Goal: Ask a question

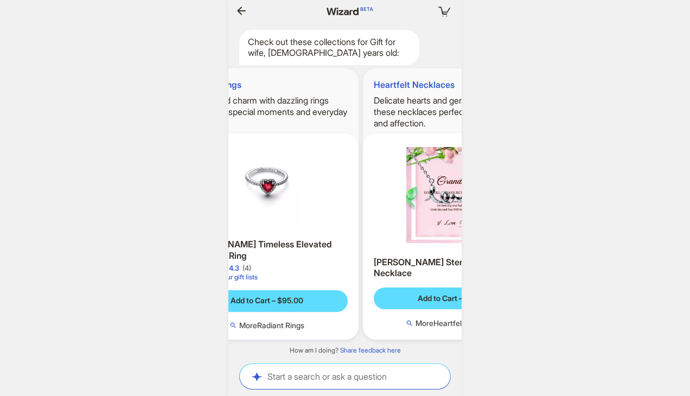
scroll to position [0, 1219]
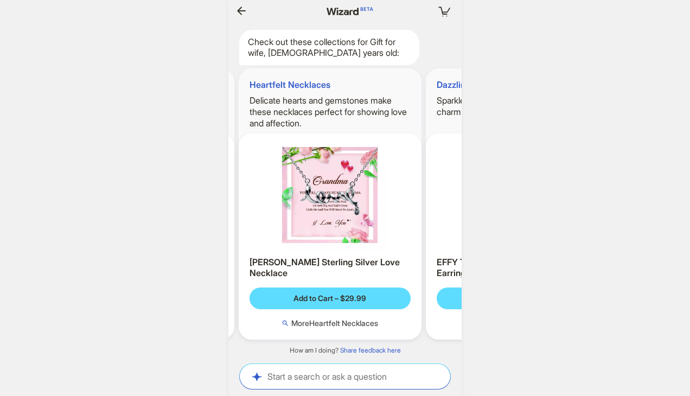
drag, startPoint x: 387, startPoint y: 118, endPoint x: 261, endPoint y: 120, distance: 126.4
click at [261, 120] on ul "Radiant Rings Sparkle and charm with dazzling rings perfect for special moments…" at bounding box center [345, 204] width 244 height 289
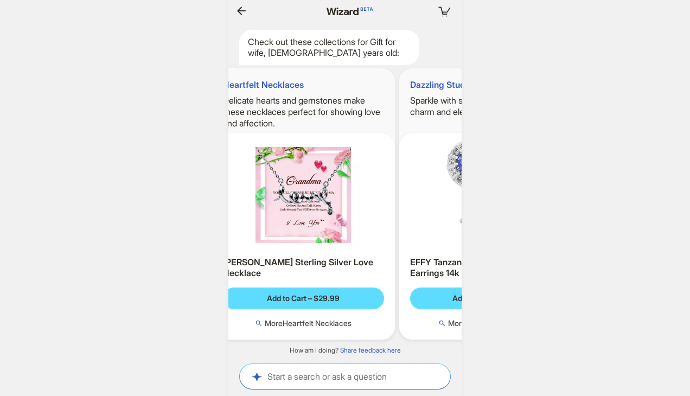
scroll to position [0, 274]
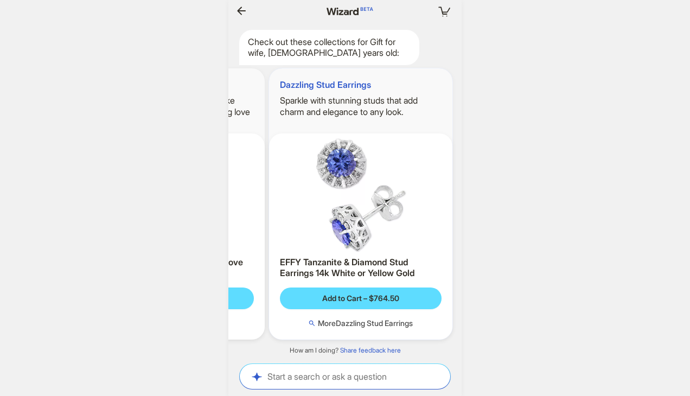
scroll to position [0, 348]
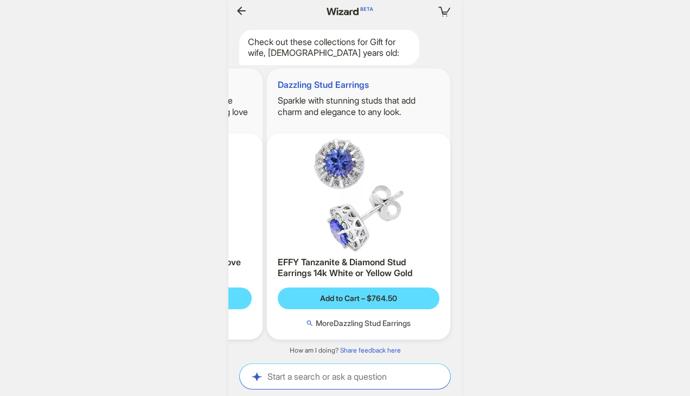
drag, startPoint x: 395, startPoint y: 111, endPoint x: 277, endPoint y: 120, distance: 118.6
click at [277, 120] on ul "Radiant Rings Sparkle and charm with dazzling rings perfect for special moments…" at bounding box center [345, 204] width 244 height 289
drag, startPoint x: 369, startPoint y: 117, endPoint x: 258, endPoint y: 124, distance: 110.9
click at [258, 124] on ul "Radiant Rings Sparkle and charm with dazzling rings perfect for special moments…" at bounding box center [345, 204] width 244 height 289
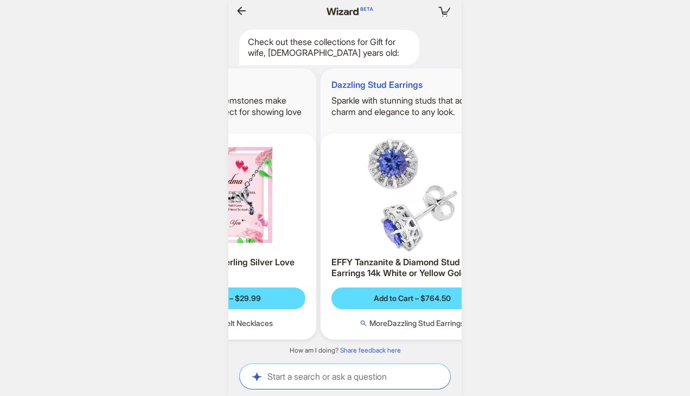
scroll to position [0, 292]
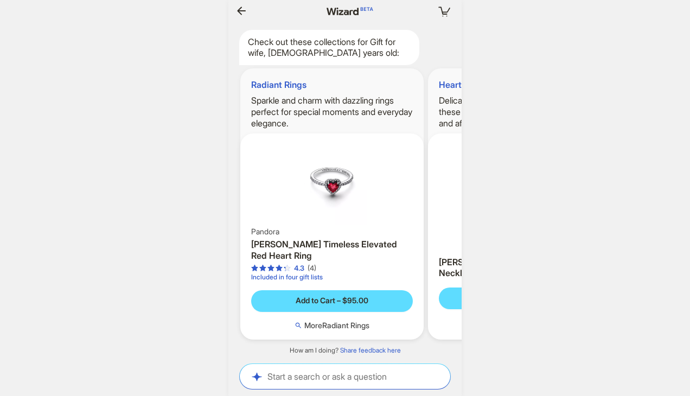
drag, startPoint x: 343, startPoint y: 115, endPoint x: 601, endPoint y: 127, distance: 257.9
click at [601, 127] on div "Your cart is empty Hi, I’m Wizard! I’m your superpowered shopping agent What ar…" at bounding box center [345, 198] width 690 height 396
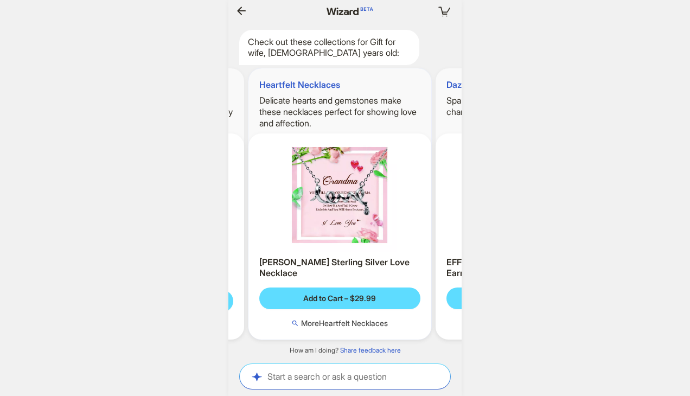
drag, startPoint x: 388, startPoint y: 114, endPoint x: 331, endPoint y: 116, distance: 56.4
click at [267, 116] on ul "Radiant Rings Sparkle and charm with dazzling rings perfect for special moments…" at bounding box center [345, 204] width 244 height 289
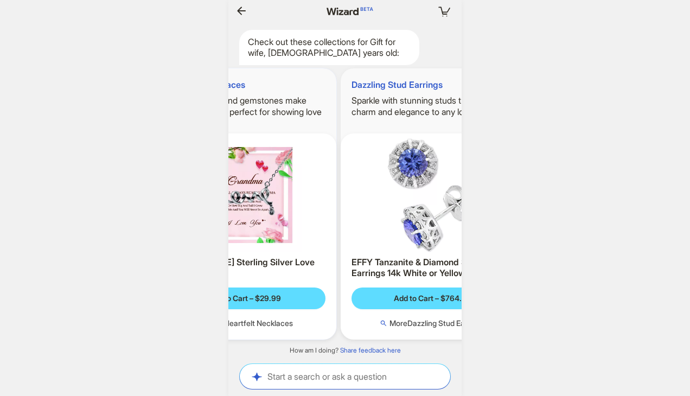
drag, startPoint x: 356, startPoint y: 116, endPoint x: 257, endPoint y: 120, distance: 99.9
click at [257, 120] on h2 "Delicate hearts and gemstones make these necklaces perfect for showing love and…" at bounding box center [244, 112] width 183 height 34
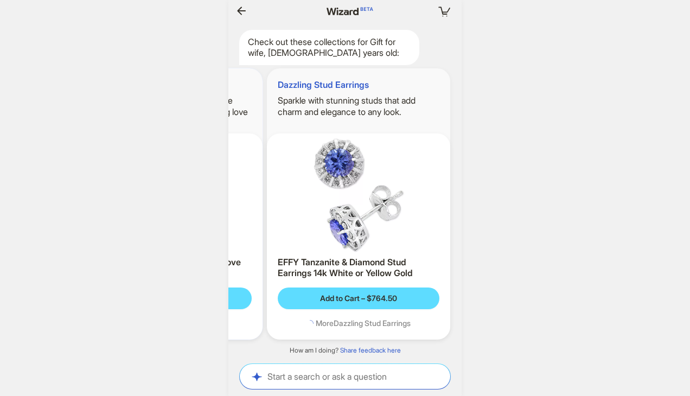
drag, startPoint x: 354, startPoint y: 117, endPoint x: 257, endPoint y: 120, distance: 96.6
click at [256, 120] on ul "Radiant Rings Sparkle and charm with dazzling rings perfect for special moments…" at bounding box center [345, 204] width 244 height 289
drag, startPoint x: 377, startPoint y: 119, endPoint x: 267, endPoint y: 123, distance: 110.1
click at [267, 123] on div "Dazzling Stud Earrings Sparkle with stunning studs that add charm and elegance …" at bounding box center [358, 203] width 183 height 271
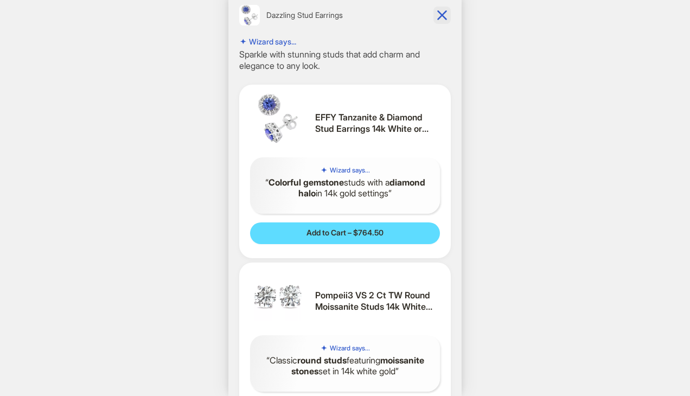
click at [438, 14] on icon "button" at bounding box center [441, 15] width 17 height 17
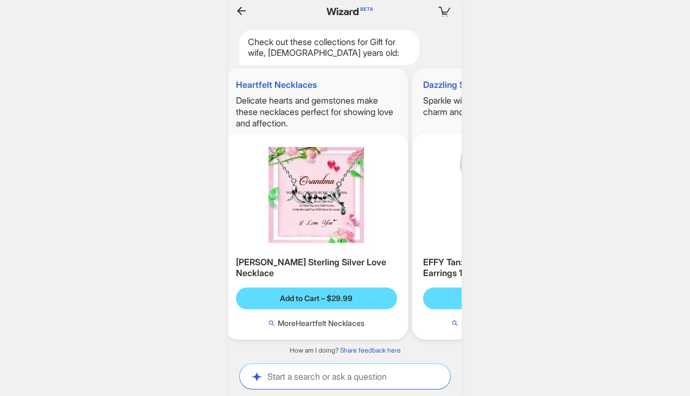
drag, startPoint x: 315, startPoint y: 104, endPoint x: 412, endPoint y: 102, distance: 97.1
click at [412, 102] on li "Dazzling Stud Earrings Sparkle with stunning studs that add charm and elegance …" at bounding box center [511, 203] width 203 height 271
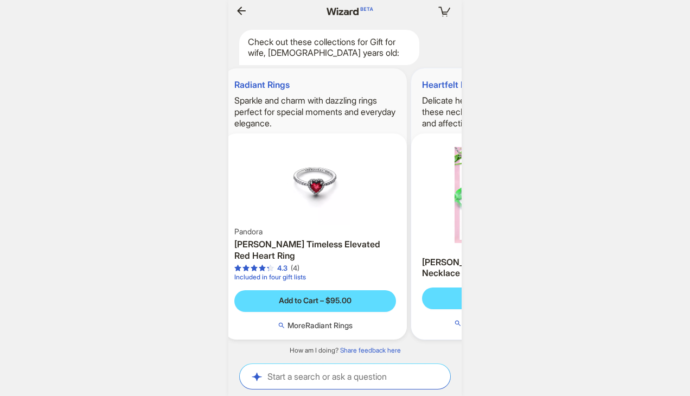
drag, startPoint x: 331, startPoint y: 104, endPoint x: 402, endPoint y: 101, distance: 71.6
click at [411, 101] on h2 "Delicate hearts and gemstones make these necklaces perfect for showing love and…" at bounding box center [502, 112] width 183 height 34
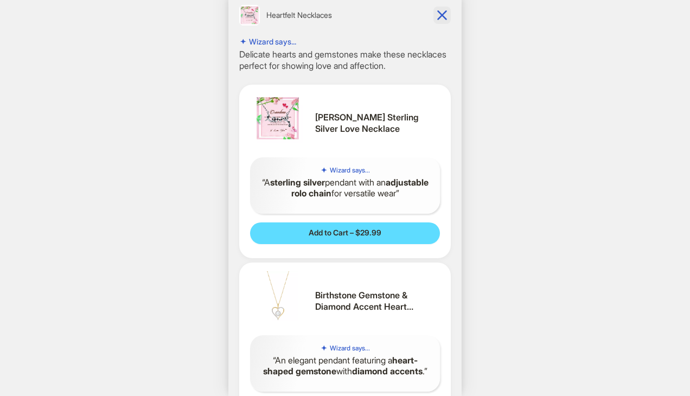
click at [433, 18] on icon "button" at bounding box center [441, 15] width 17 height 17
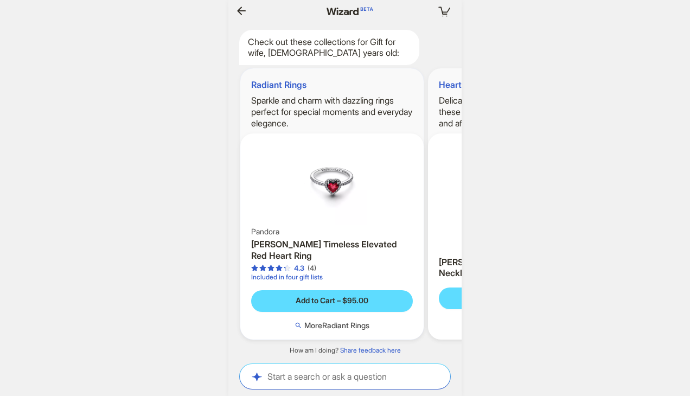
drag, startPoint x: 339, startPoint y: 84, endPoint x: 402, endPoint y: 89, distance: 63.1
click at [402, 88] on h1 "Radiant Rings" at bounding box center [331, 79] width 183 height 22
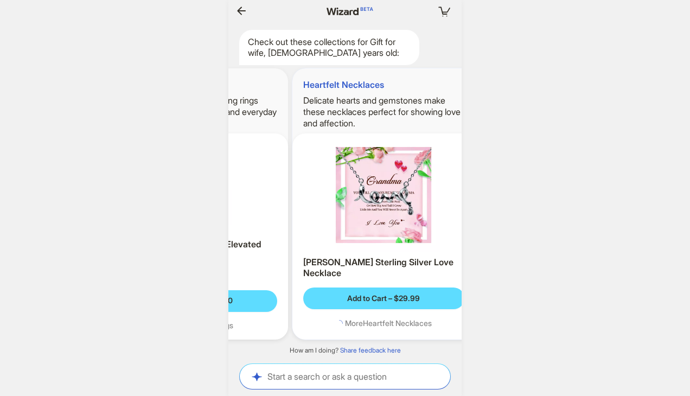
drag, startPoint x: 352, startPoint y: 100, endPoint x: 310, endPoint y: 102, distance: 42.4
click at [310, 102] on ul "Radiant Rings Sparkle and charm with dazzling rings perfect for special moments…" at bounding box center [345, 204] width 244 height 289
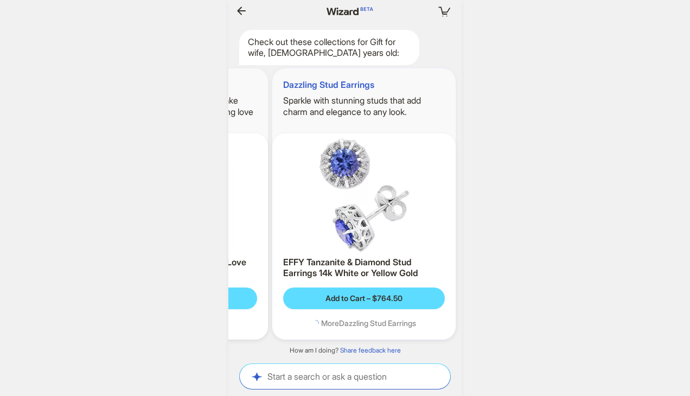
drag, startPoint x: 381, startPoint y: 105, endPoint x: 274, endPoint y: 108, distance: 106.9
click at [274, 108] on ul "Radiant Rings Sparkle and charm with dazzling rings perfect for special moments…" at bounding box center [345, 204] width 244 height 289
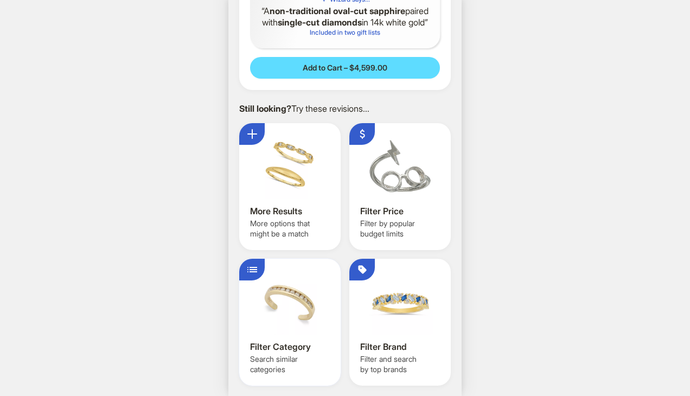
click at [318, 332] on div at bounding box center [290, 302] width 80 height 65
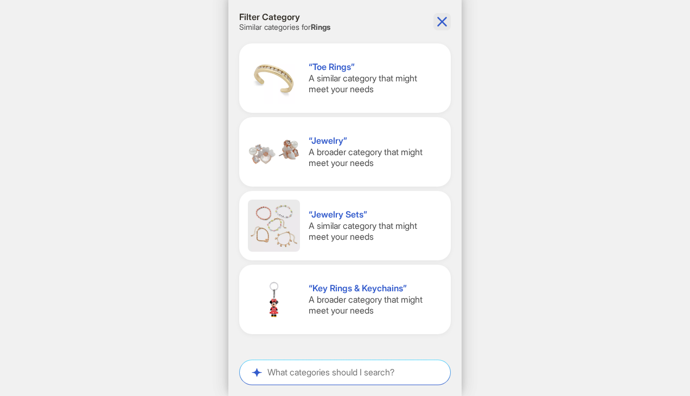
click at [440, 18] on icon "button" at bounding box center [441, 21] width 17 height 17
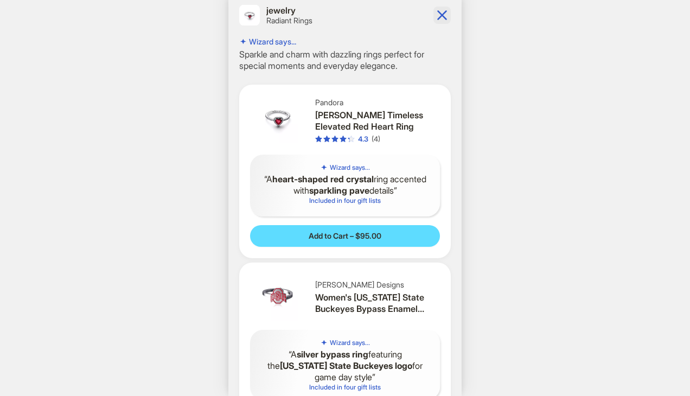
click at [433, 19] on icon "button" at bounding box center [441, 15] width 17 height 17
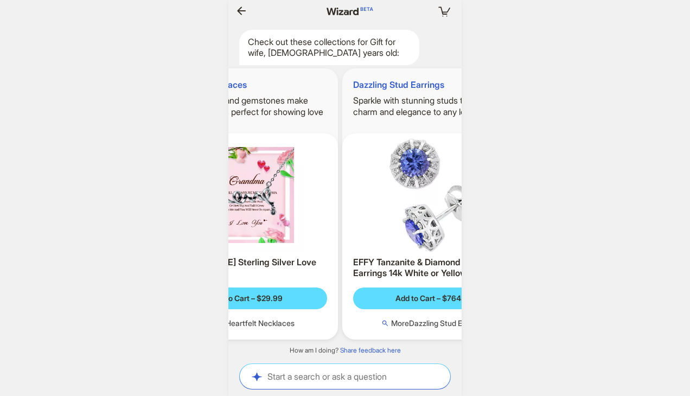
drag, startPoint x: 400, startPoint y: 91, endPoint x: 526, endPoint y: 93, distance: 126.4
click at [526, 93] on div "Your cart is empty Hi, I’m Wizard! I’m your superpowered shopping agent What ar…" at bounding box center [345, 198] width 690 height 396
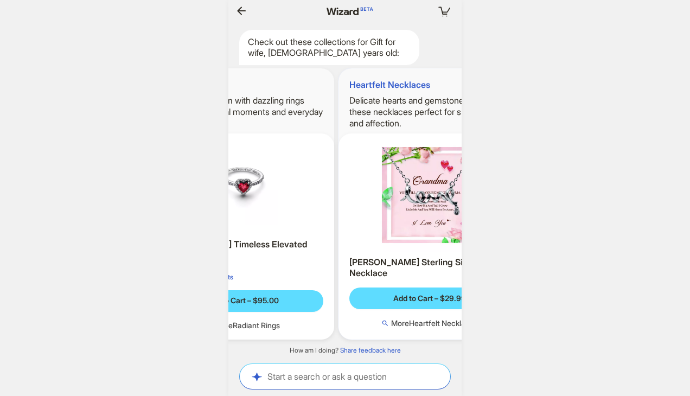
drag, startPoint x: 364, startPoint y: 106, endPoint x: 449, endPoint y: 105, distance: 84.6
click at [450, 105] on h2 "Delicate hearts and gemstones make these necklaces perfect for showing love and…" at bounding box center [429, 112] width 183 height 34
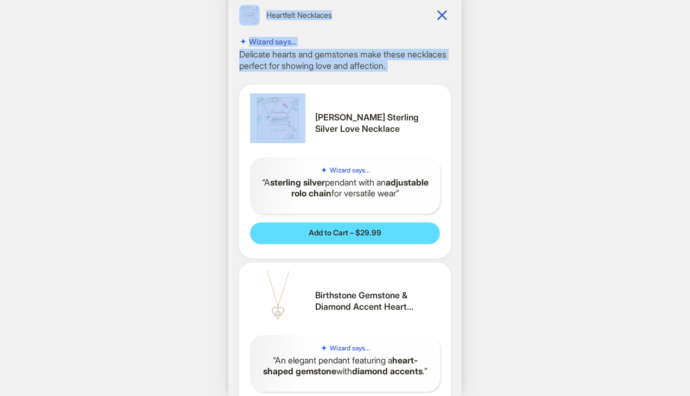
drag, startPoint x: 376, startPoint y: 107, endPoint x: 417, endPoint y: 107, distance: 40.7
click at [417, 107] on div "Heartfelt Necklaces Wizard says... Delicate hearts and gemstones make these nec…" at bounding box center [344, 198] width 233 height 396
click at [433, 16] on icon "button" at bounding box center [441, 15] width 17 height 17
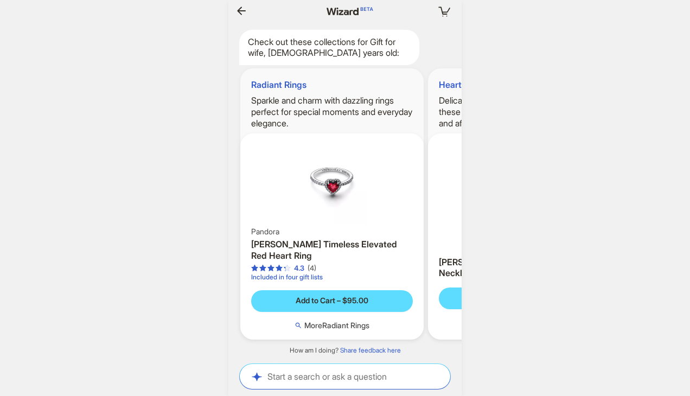
drag, startPoint x: 345, startPoint y: 121, endPoint x: 463, endPoint y: 121, distance: 117.1
click at [463, 121] on div "Your cart is empty Hi, I’m Wizard! I’m your superpowered shopping agent What ar…" at bounding box center [345, 198] width 690 height 396
click at [379, 370] on textarea at bounding box center [345, 375] width 210 height 11
type textarea "*"
click at [0, 0] on icon "Please click to verify you’re human" at bounding box center [0, 0] width 0 height 0
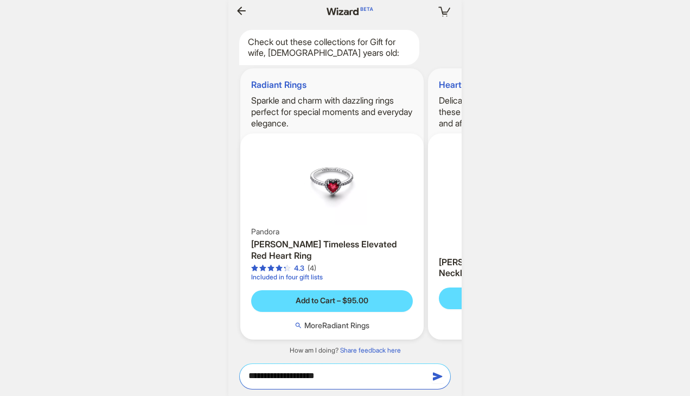
click at [0, 0] on div at bounding box center [0, 0] width 0 height 0
click at [493, 369] on body "**********" at bounding box center [345, 198] width 690 height 396
click at [0, 0] on div at bounding box center [0, 0] width 0 height 0
click at [248, 15] on button "button" at bounding box center [241, 10] width 17 height 17
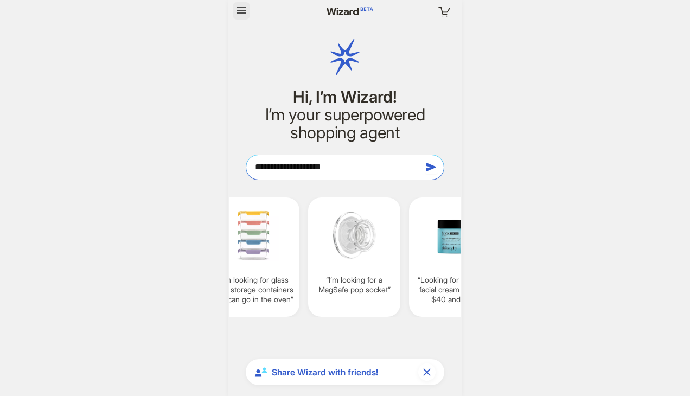
click at [243, 10] on icon "button" at bounding box center [241, 10] width 13 height 13
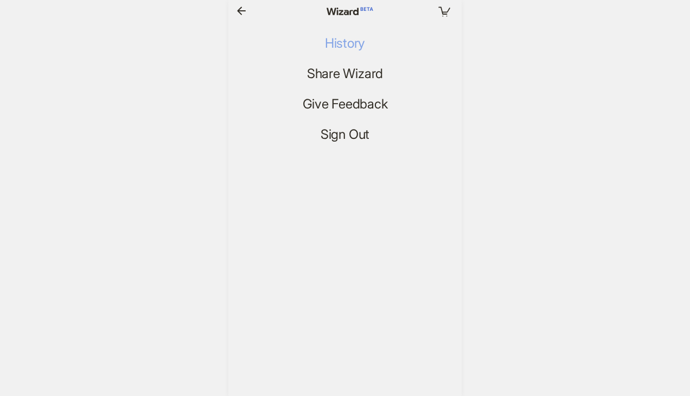
click at [342, 36] on span "History" at bounding box center [345, 44] width 40 height 16
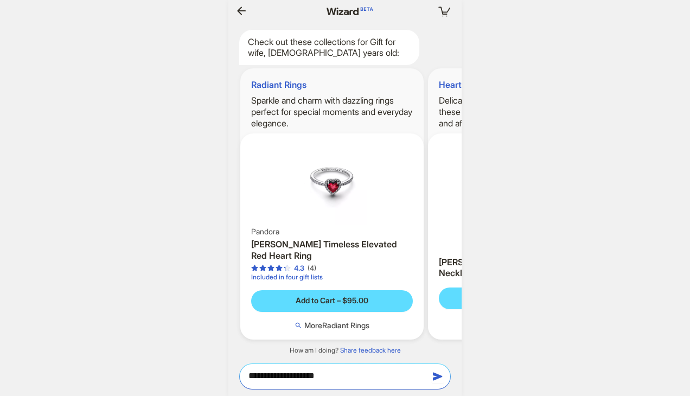
click at [386, 374] on textarea "**********" at bounding box center [345, 375] width 210 height 11
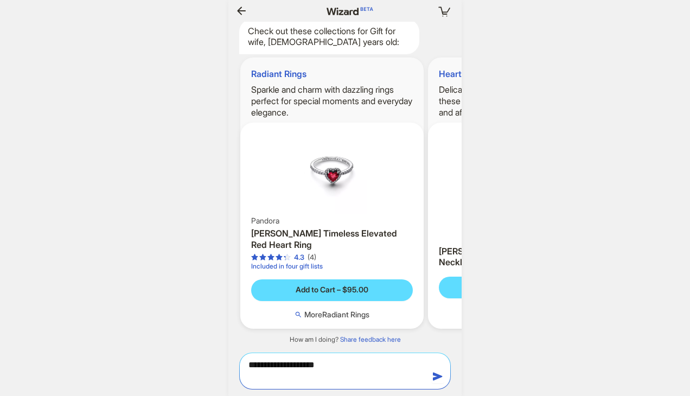
scroll to position [2307, 0]
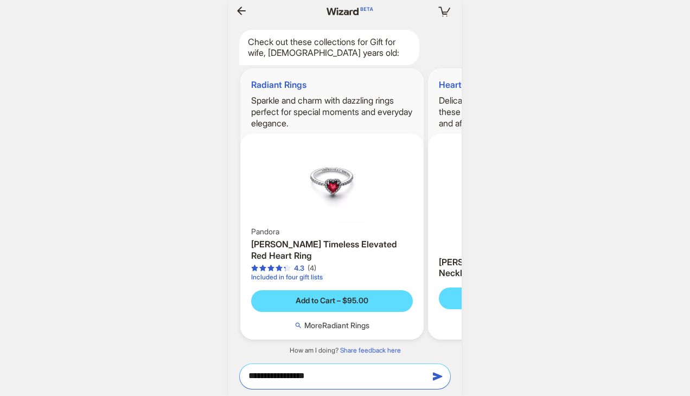
click at [0, 0] on icon "Please click to verify you’re human" at bounding box center [0, 0] width 0 height 0
click at [0, 0] on icon "Quick settings" at bounding box center [0, 0] width 0 height 0
click at [0, 0] on div "**********" at bounding box center [0, 0] width 0 height 0
click at [0, 0] on span "QuillBot is paused. Click to resume." at bounding box center [0, 0] width 0 height 0
click at [0, 0] on div "**********" at bounding box center [0, 0] width 0 height 0
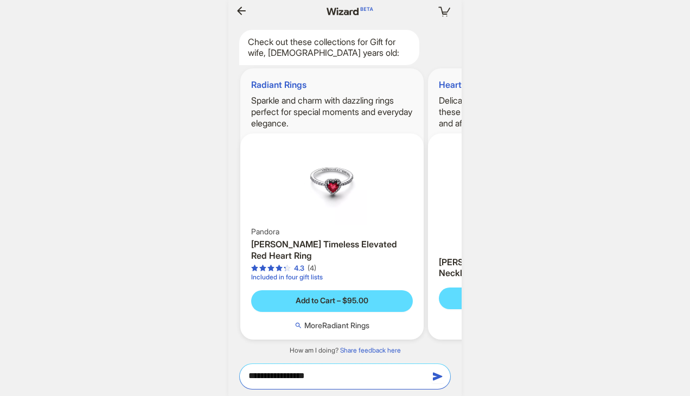
click at [0, 0] on div "QuillBot is paused. Click to resume." at bounding box center [0, 0] width 0 height 0
click at [0, 0] on div "Paraphrase text" at bounding box center [0, 0] width 0 height 0
click at [606, 303] on div "**********" at bounding box center [345, 198] width 690 height 396
click at [373, 371] on textarea "**********" at bounding box center [345, 375] width 210 height 11
type textarea "**********"
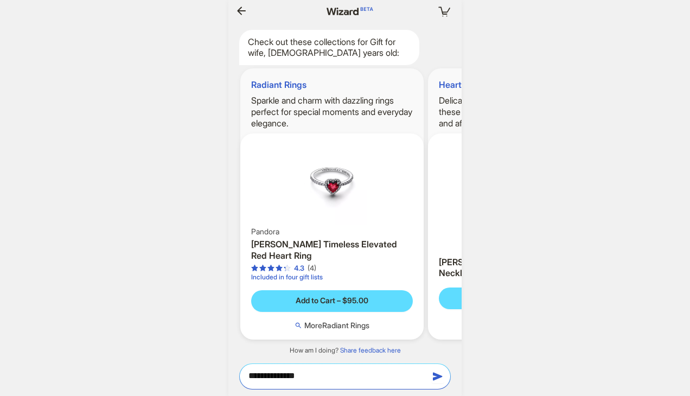
scroll to position [0, 1306]
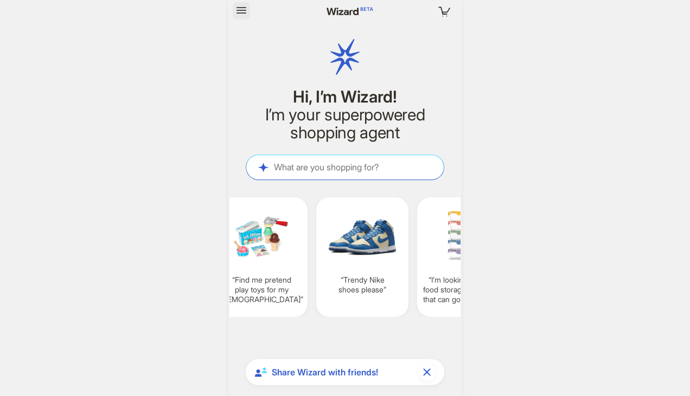
scroll to position [2307, 0]
click at [246, 11] on icon "button" at bounding box center [241, 10] width 13 height 13
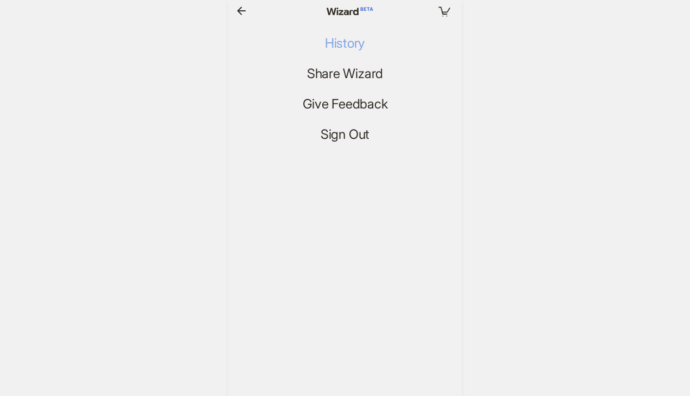
click at [333, 41] on span "History" at bounding box center [345, 44] width 40 height 16
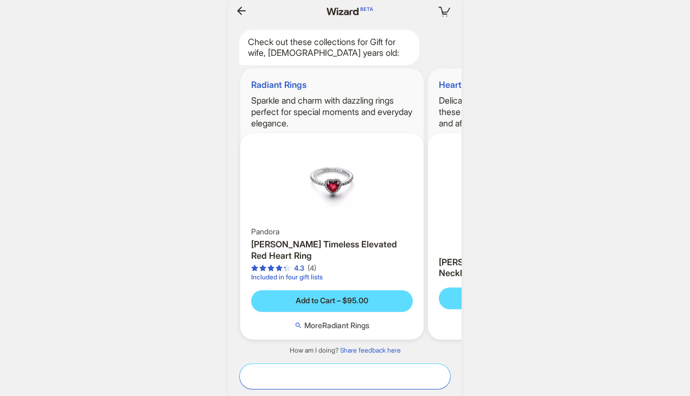
click at [356, 374] on textarea at bounding box center [345, 375] width 210 height 11
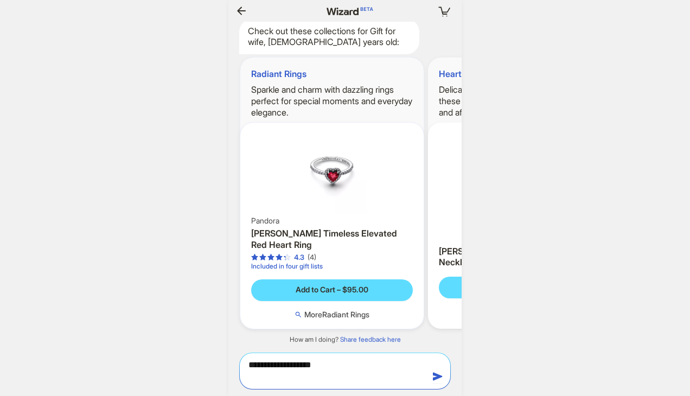
scroll to position [2307, 0]
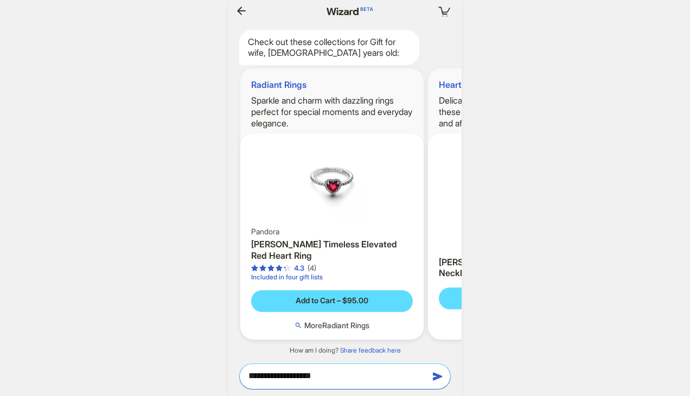
click at [0, 0] on icon "Click to open assistant" at bounding box center [0, 0] width 0 height 0
click at [0, 0] on icon "Click to close assistant" at bounding box center [0, 0] width 0 height 0
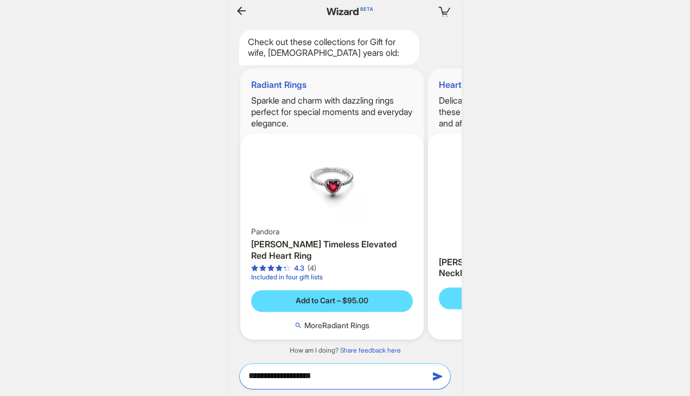
click at [0, 0] on span "Close assistant" at bounding box center [0, 0] width 0 height 0
type textarea "**********"
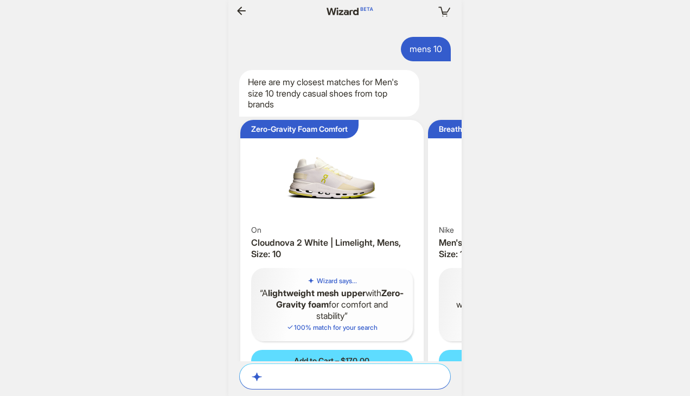
scroll to position [2307, 0]
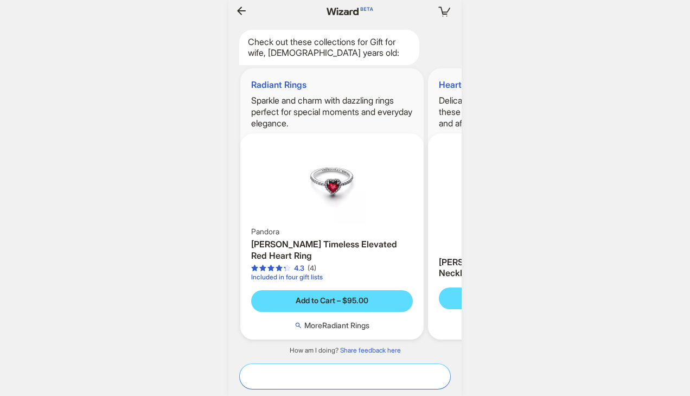
click at [353, 375] on textarea at bounding box center [345, 375] width 210 height 11
type textarea "**********"
click at [435, 377] on icon "button" at bounding box center [437, 376] width 13 height 13
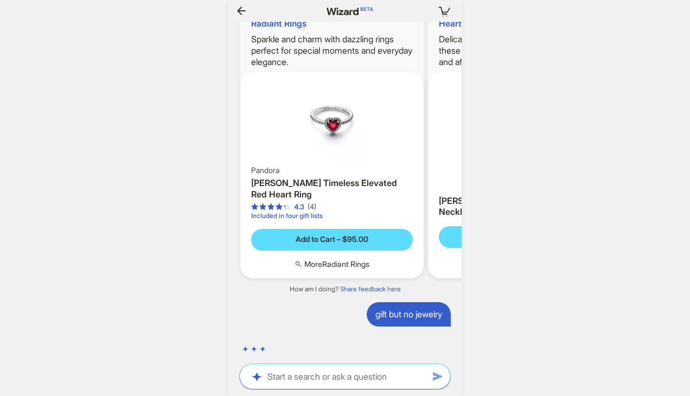
scroll to position [0, 1010]
